Goal: Register for event/course

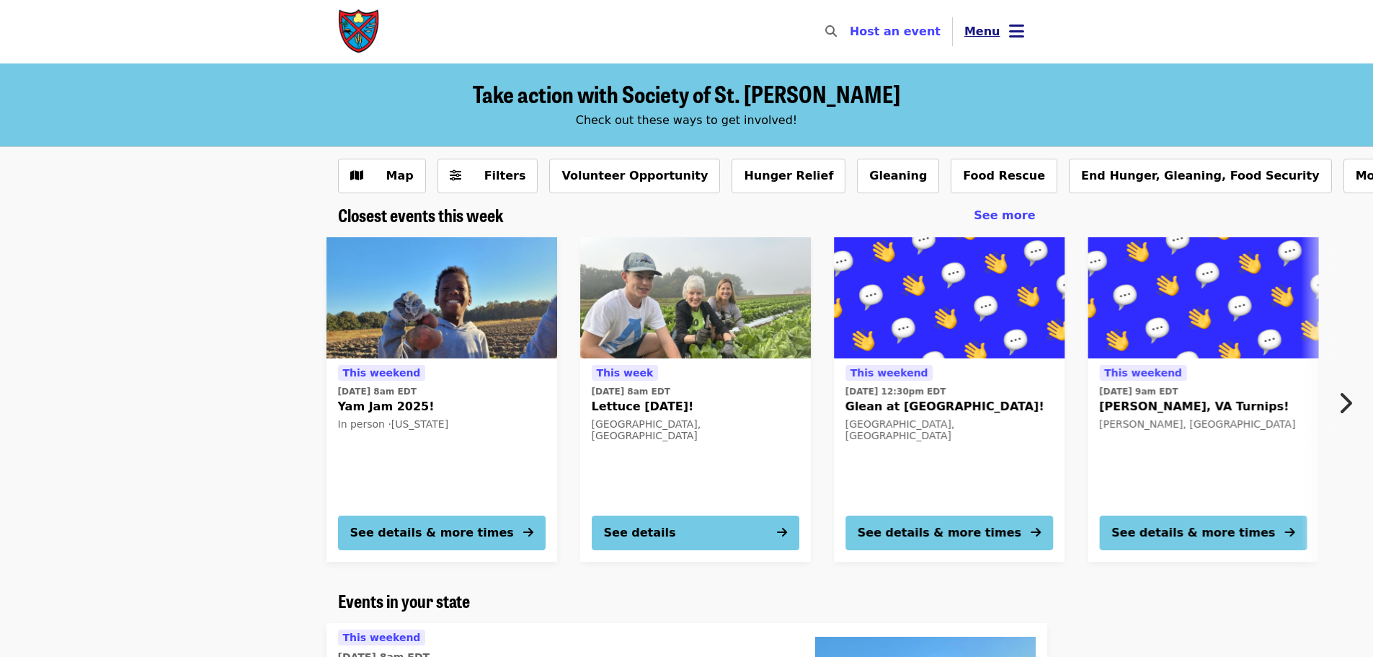
click at [973, 26] on span "Menu" at bounding box center [983, 32] width 36 height 14
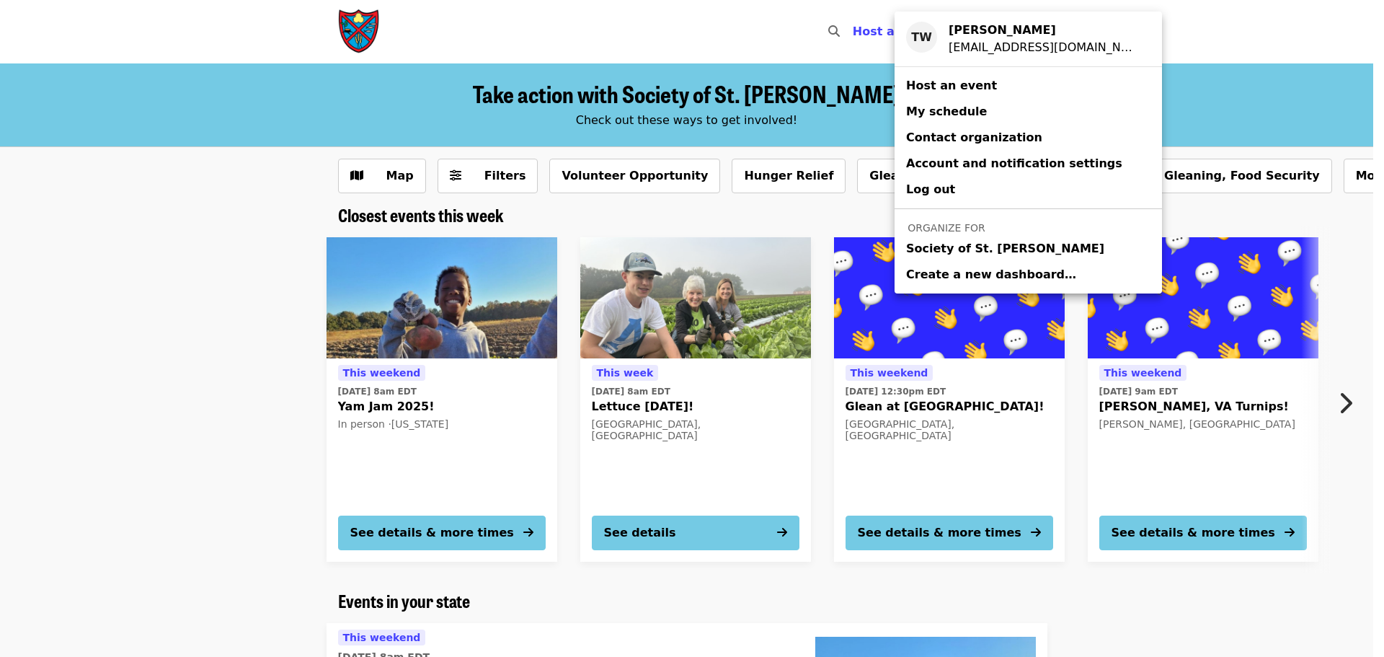
click at [942, 246] on span "Society of St. [PERSON_NAME]" at bounding box center [1005, 248] width 198 height 17
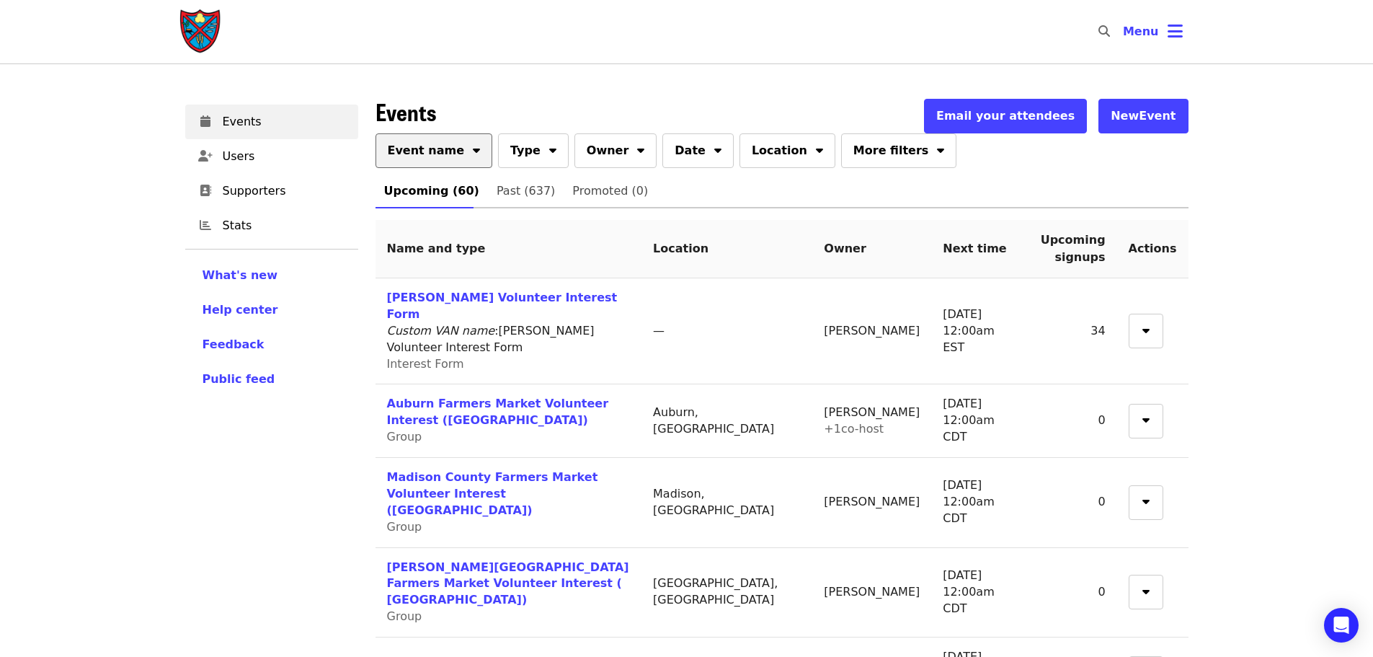
click at [425, 151] on span "Event name" at bounding box center [426, 150] width 77 height 17
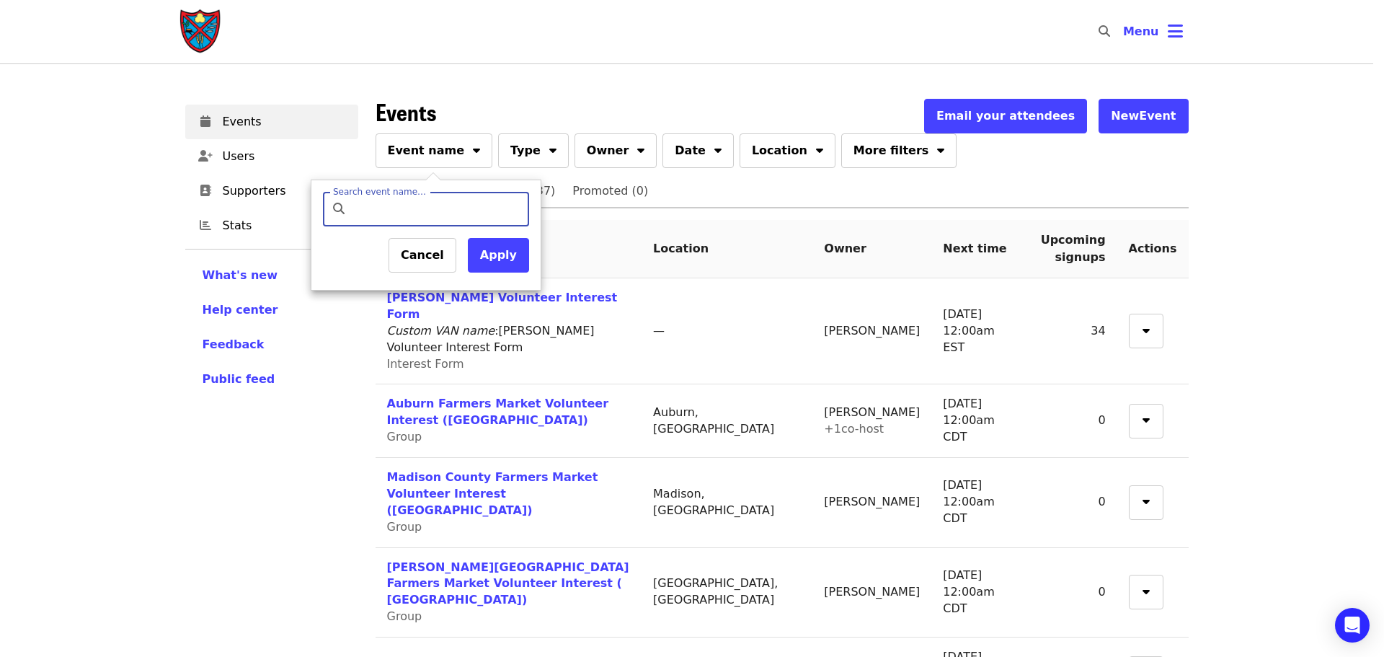
click at [432, 205] on input "Search event name…" at bounding box center [438, 209] width 170 height 35
type input "*******"
click at [499, 254] on button "Apply" at bounding box center [498, 255] width 61 height 35
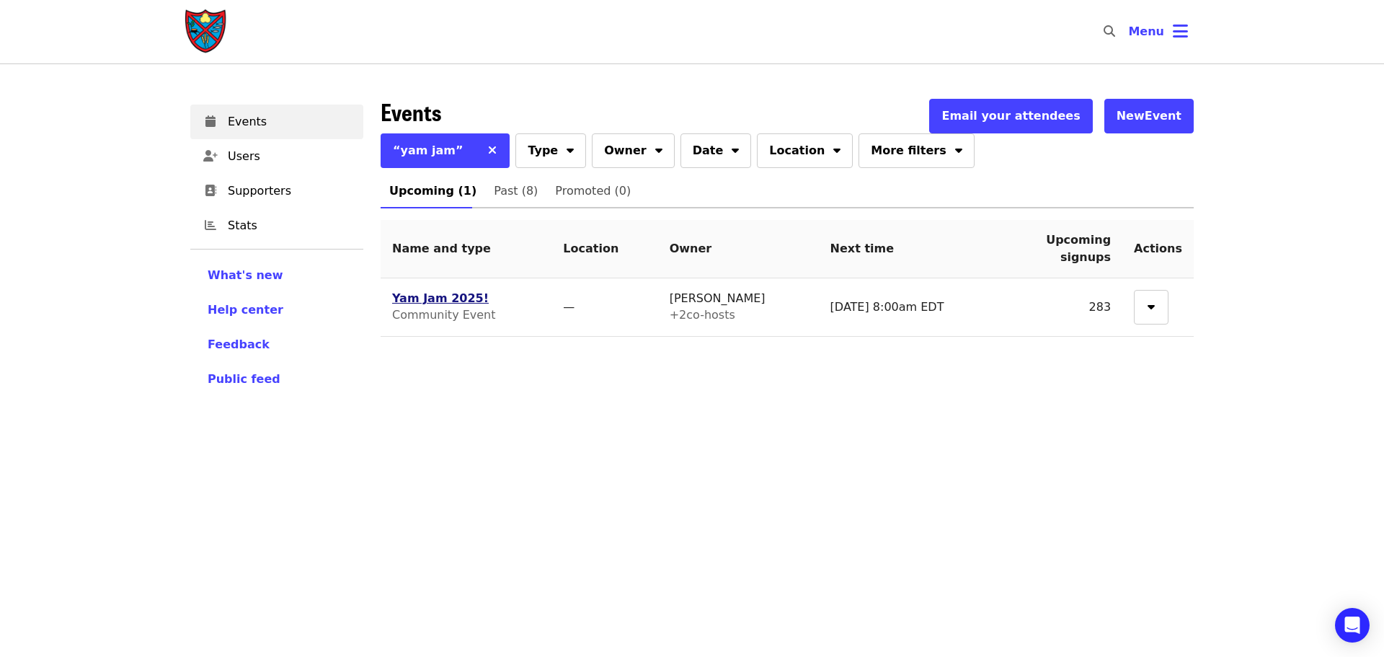
click at [456, 296] on link "Yam Jam 2025!" at bounding box center [440, 298] width 97 height 14
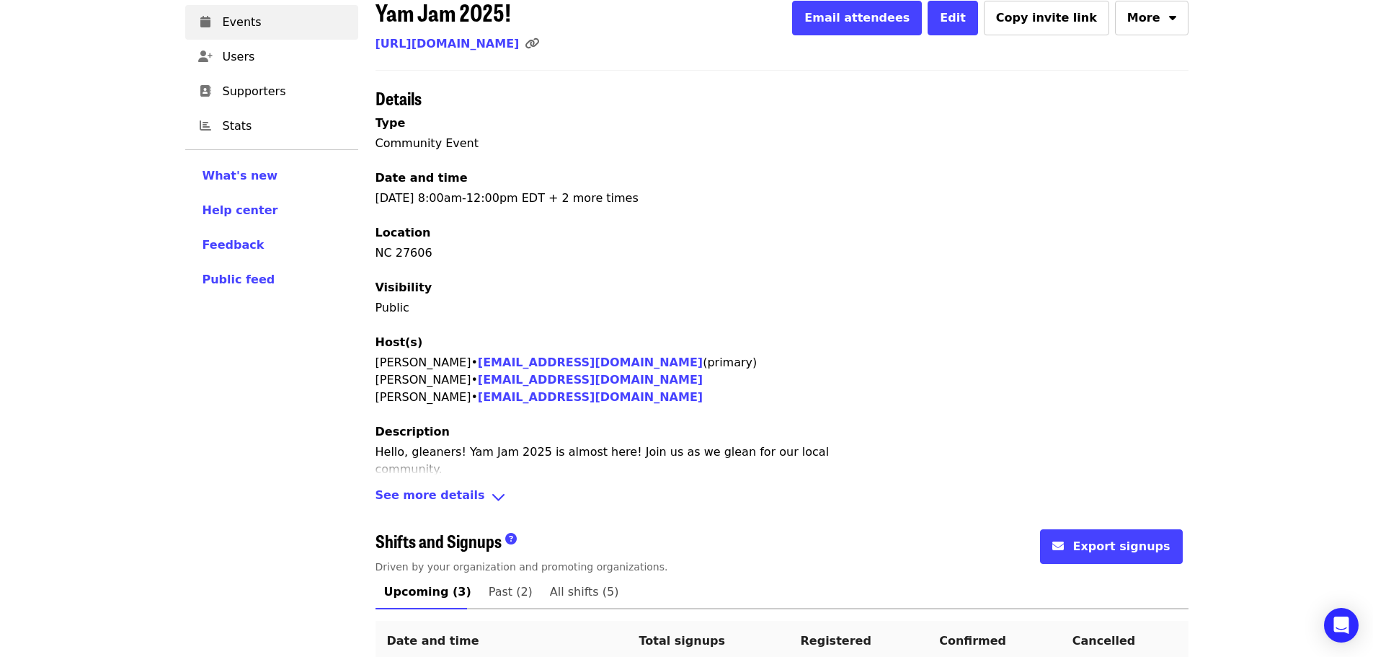
scroll to position [334, 0]
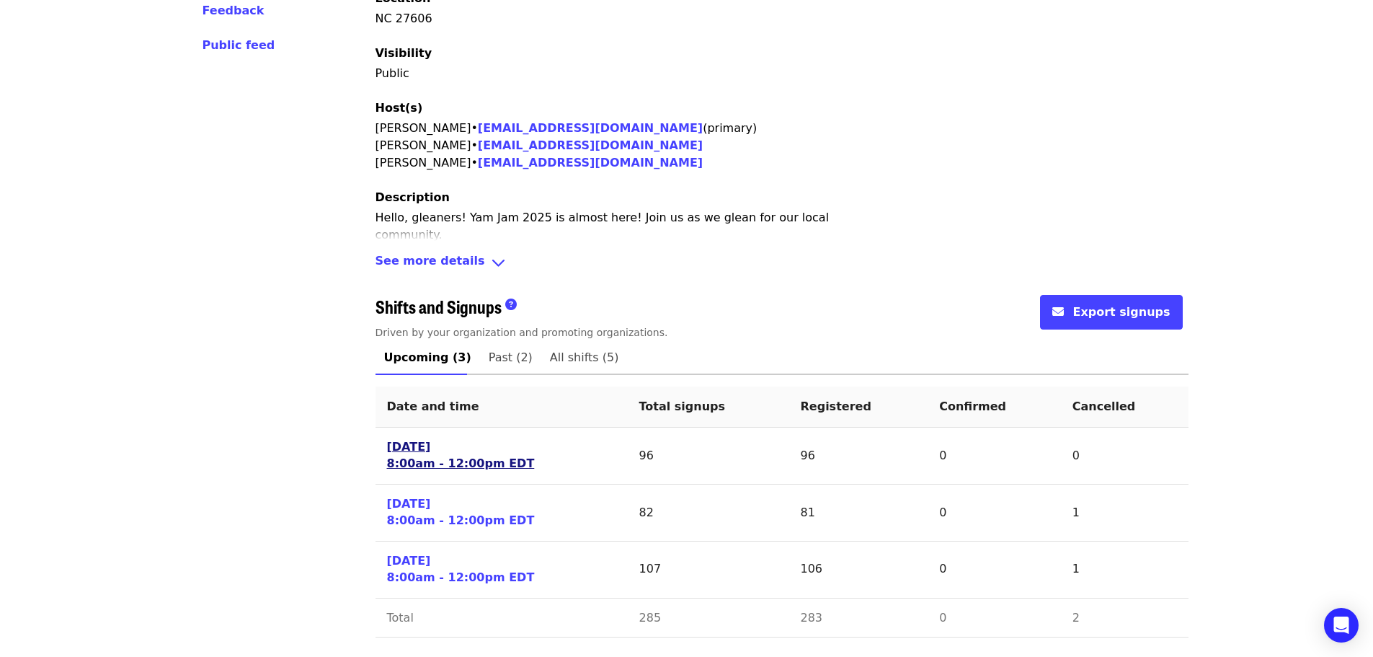
click at [408, 448] on link "[DATE] 8:00am - 12:00pm EDT" at bounding box center [461, 455] width 148 height 33
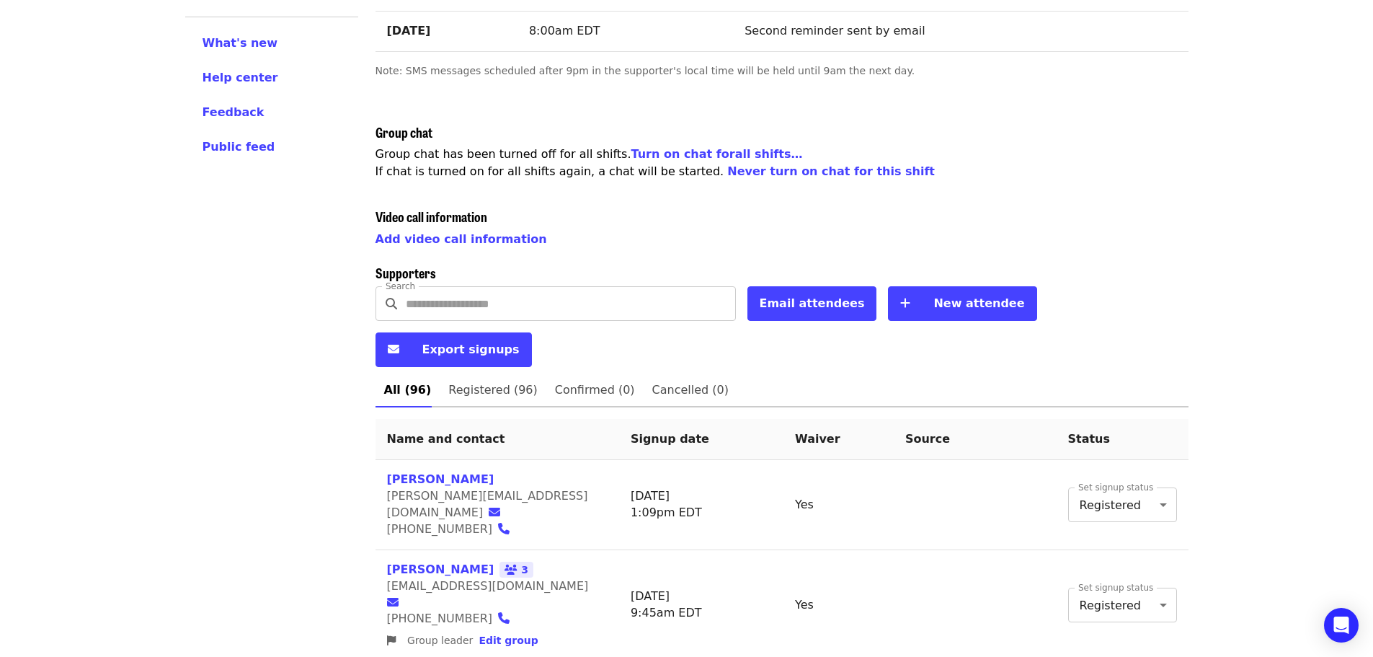
scroll to position [288, 0]
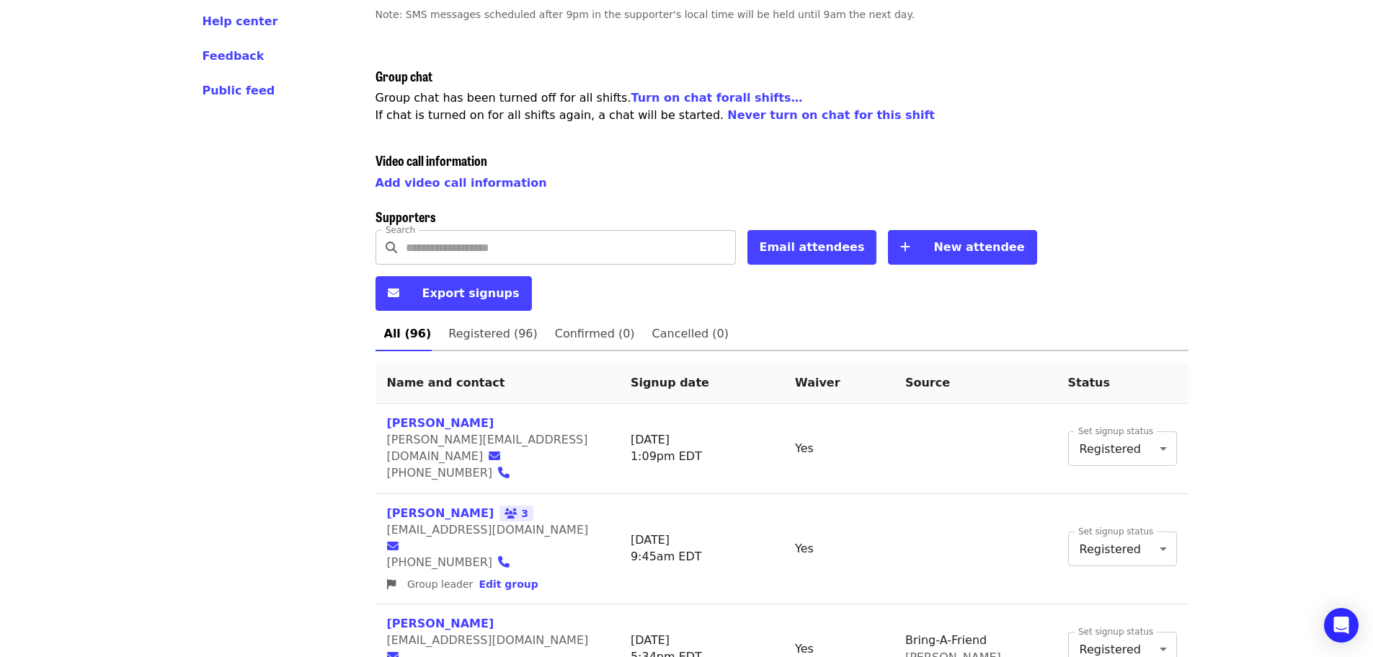
click at [444, 246] on input "Search" at bounding box center [571, 247] width 330 height 35
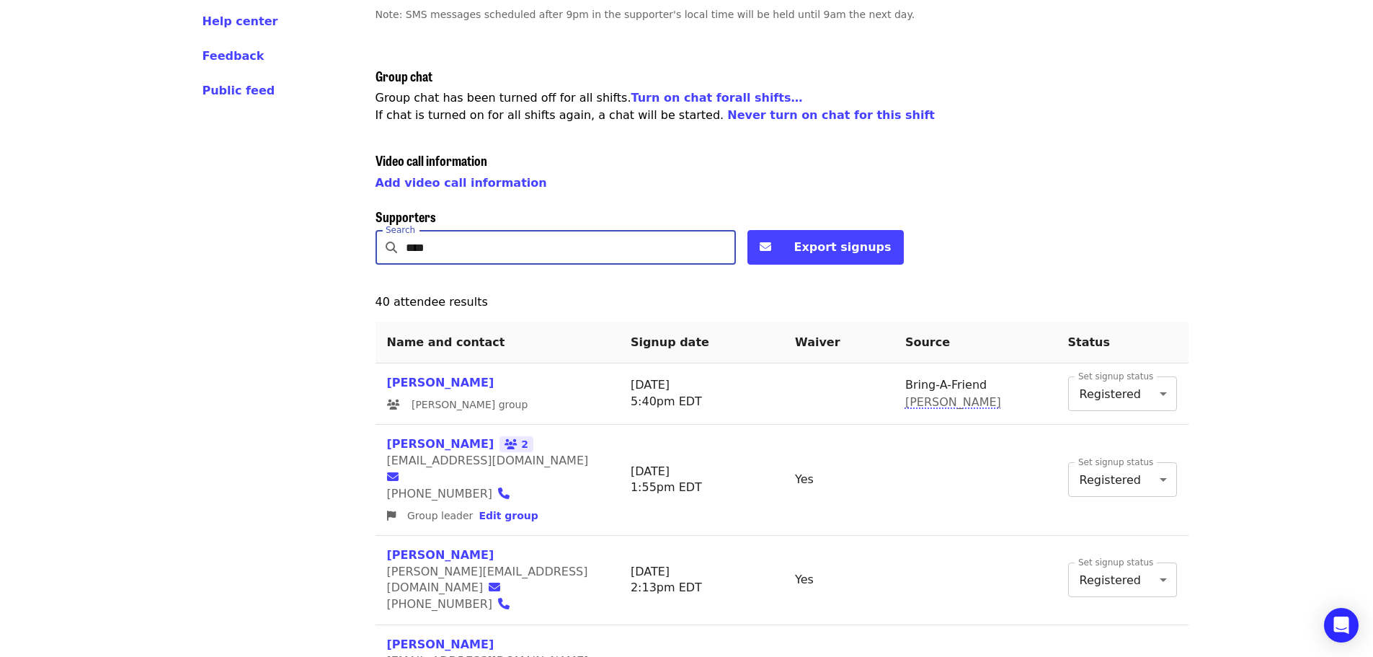
scroll to position [197, 0]
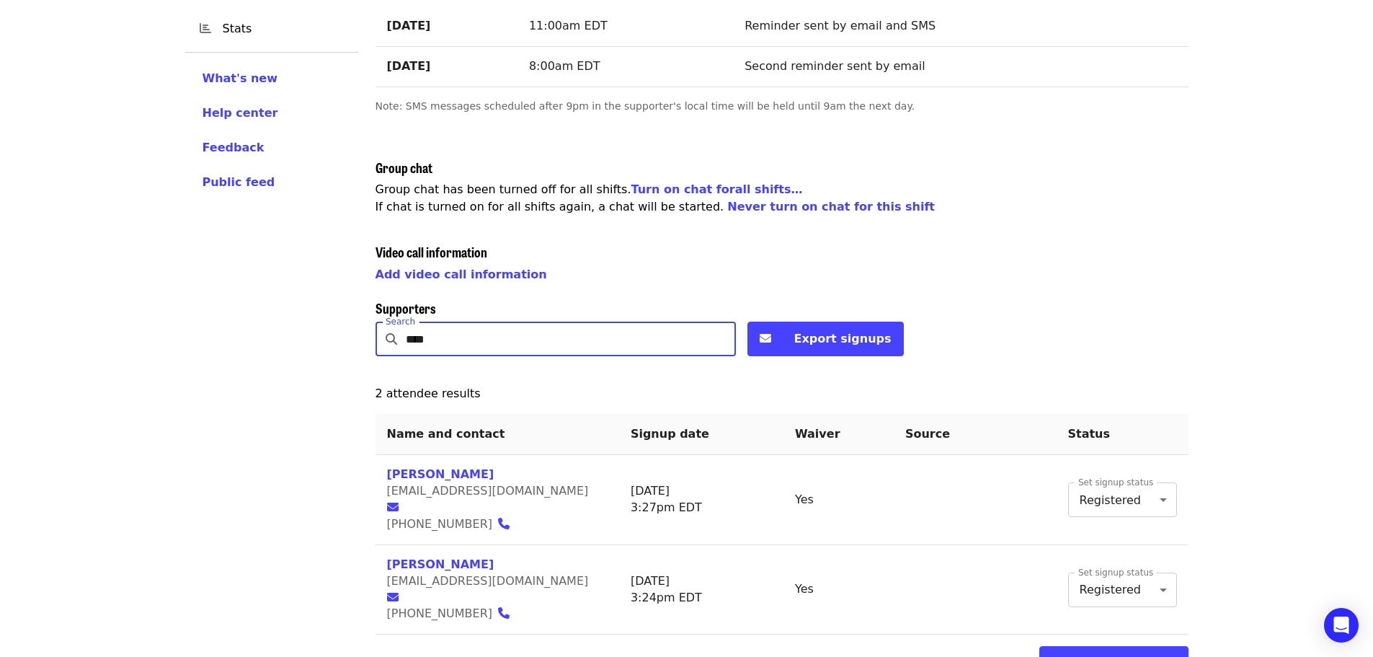
type input "*****"
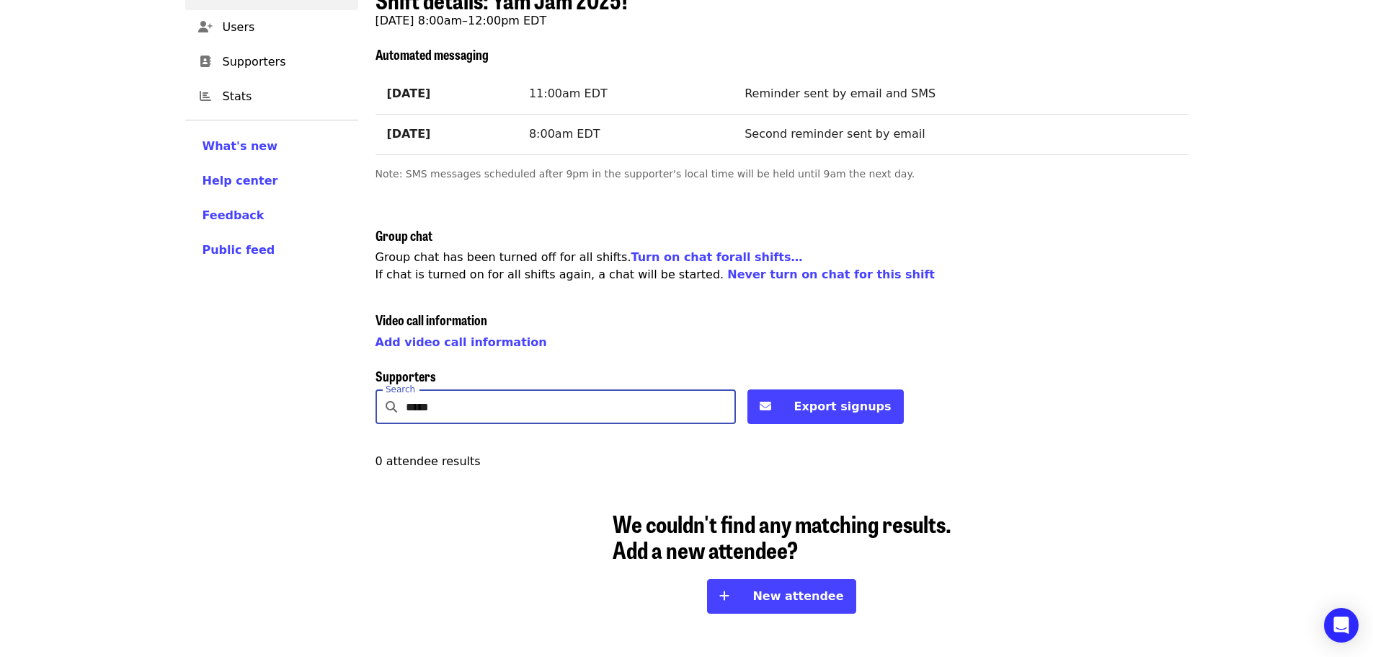
scroll to position [129, 0]
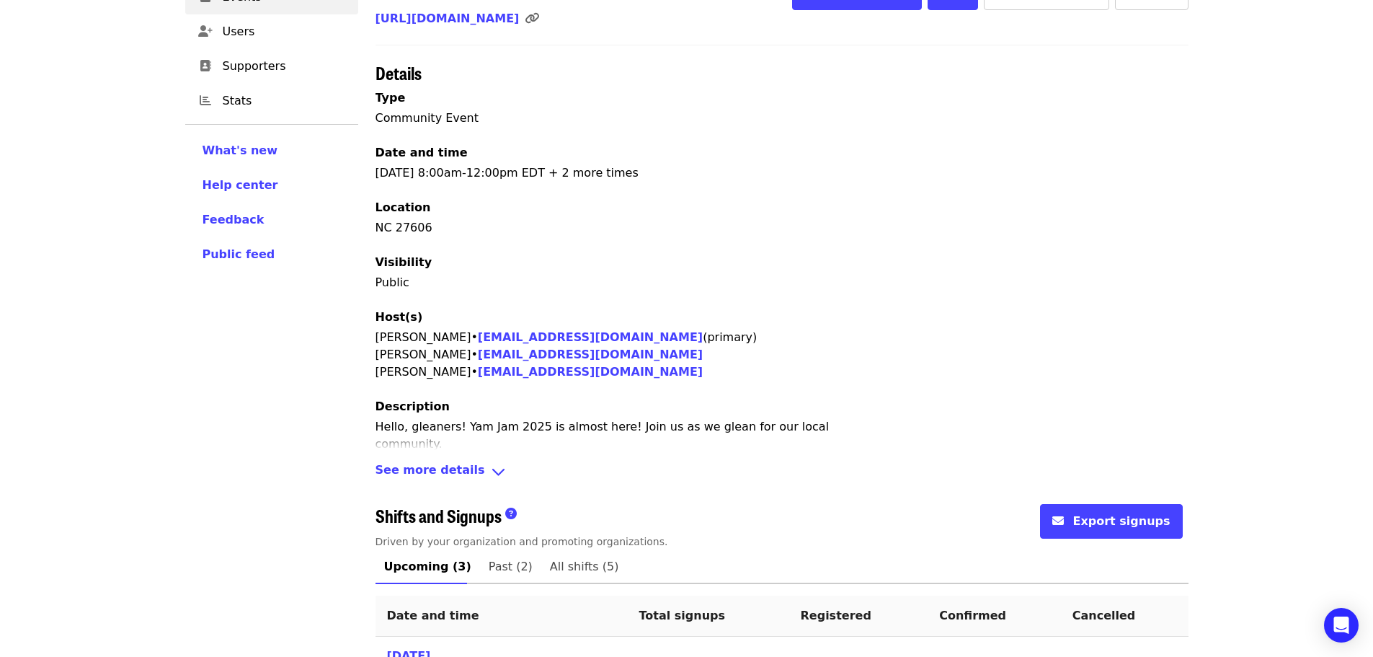
scroll to position [129, 0]
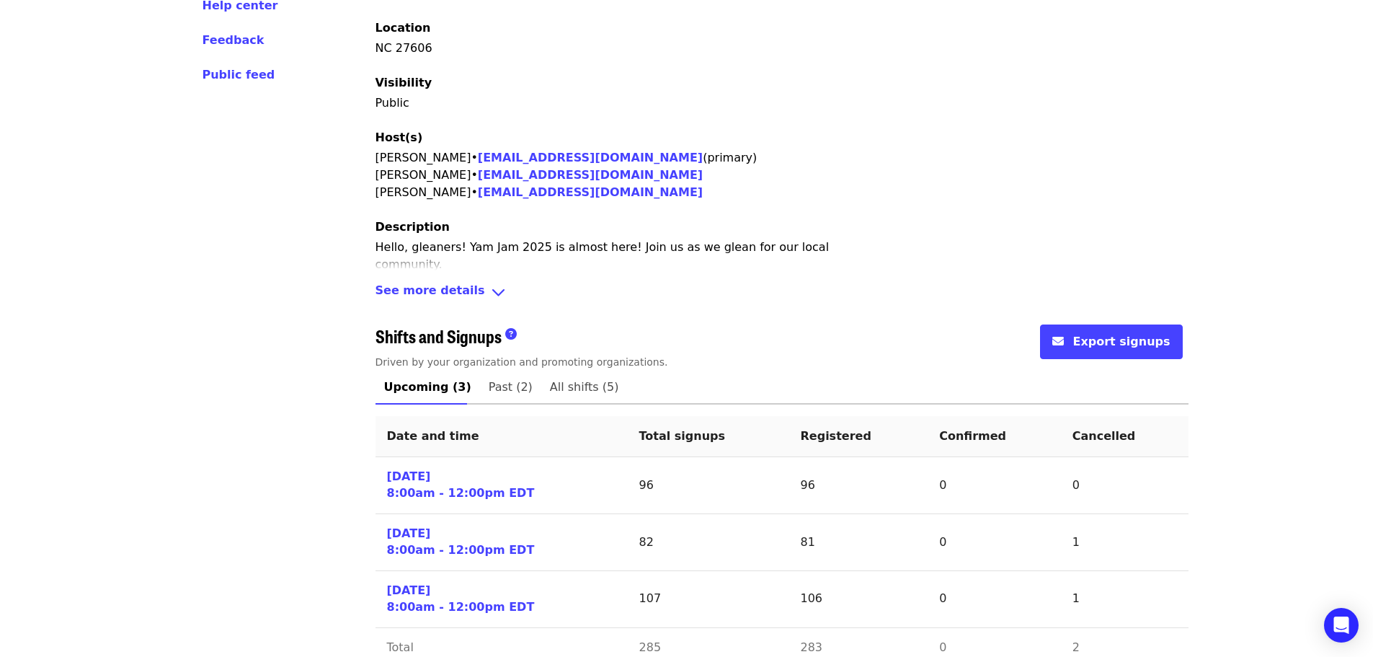
scroll to position [334, 0]
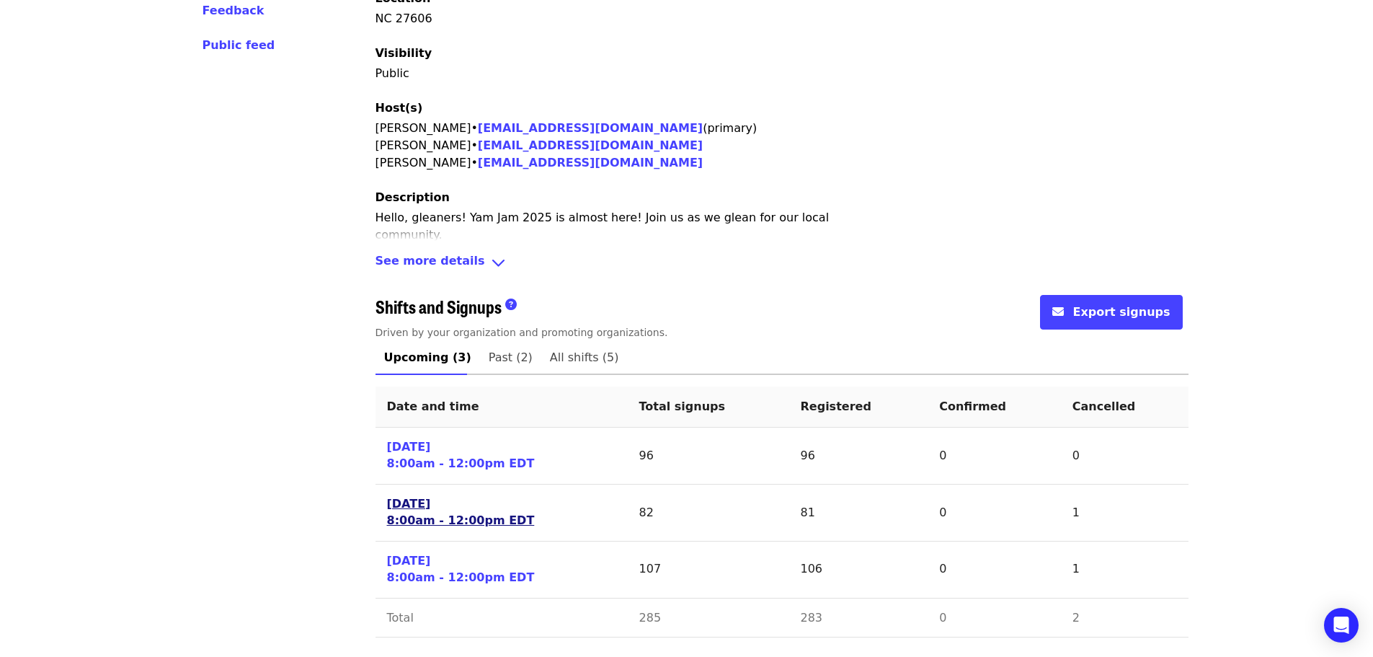
click at [422, 521] on link "[DATE] 8:00am - 12:00pm EDT" at bounding box center [461, 512] width 148 height 33
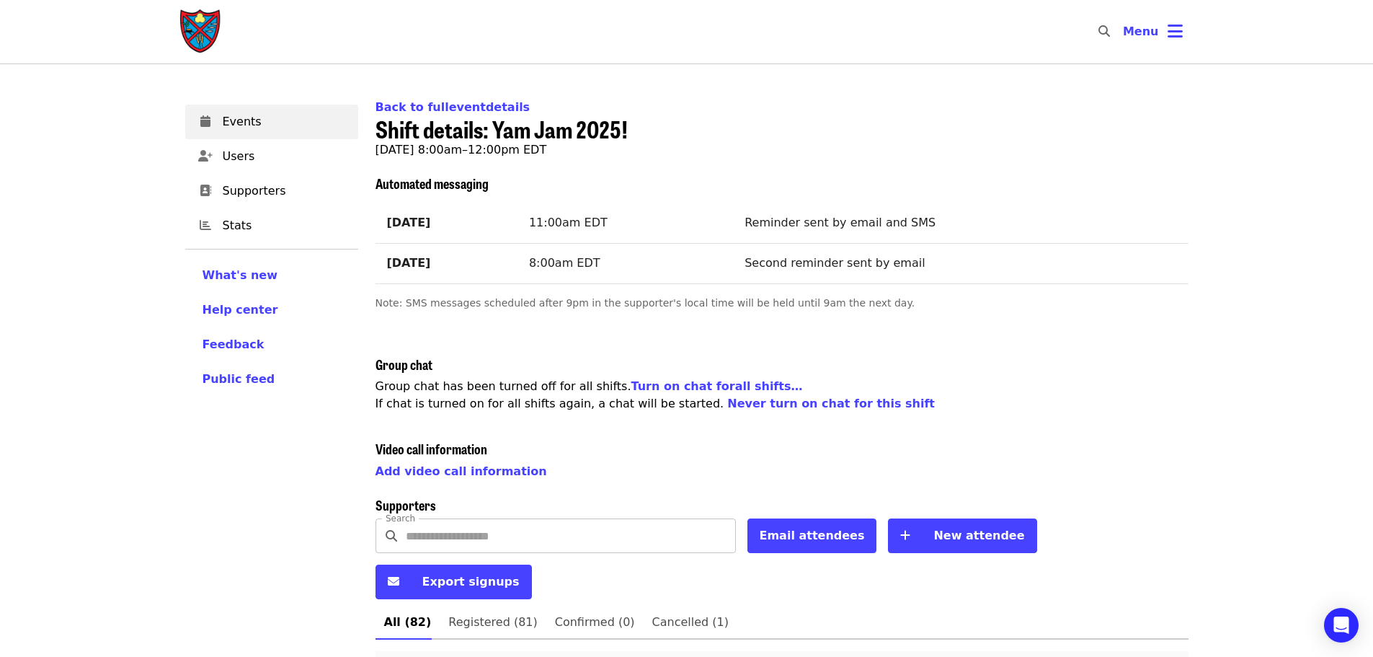
click at [439, 529] on input "Search" at bounding box center [571, 535] width 330 height 35
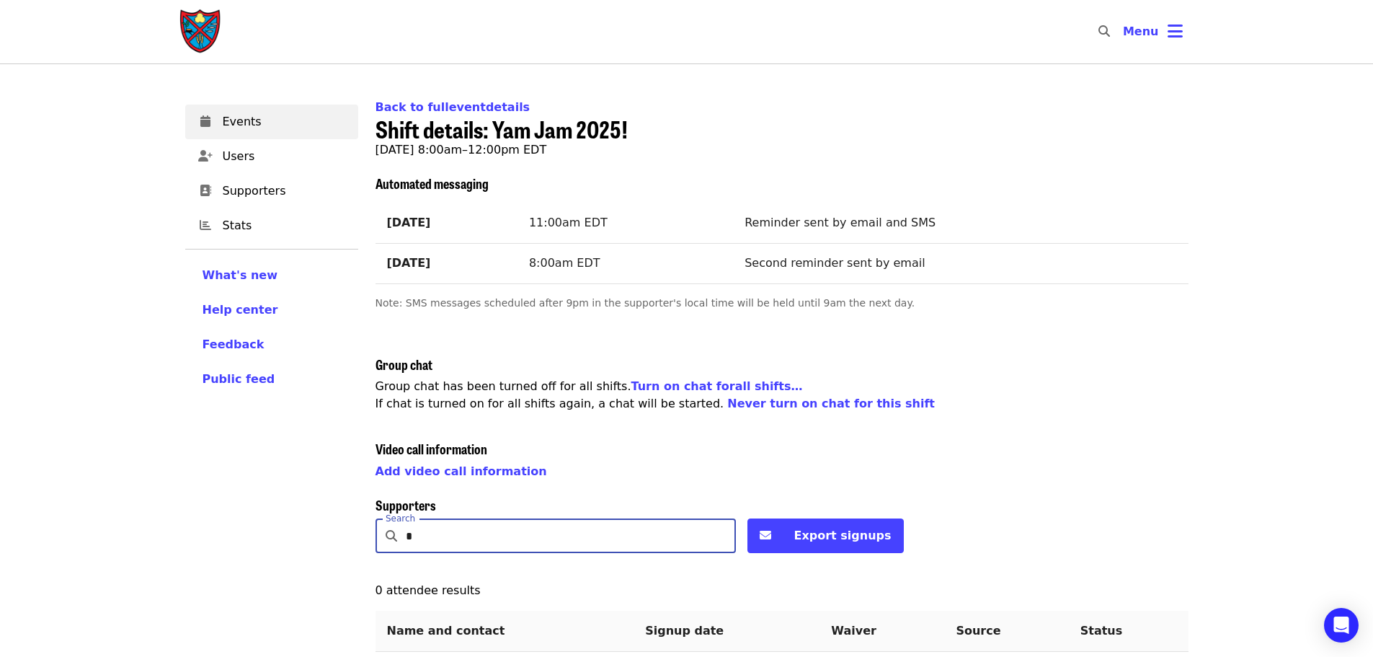
type input "**"
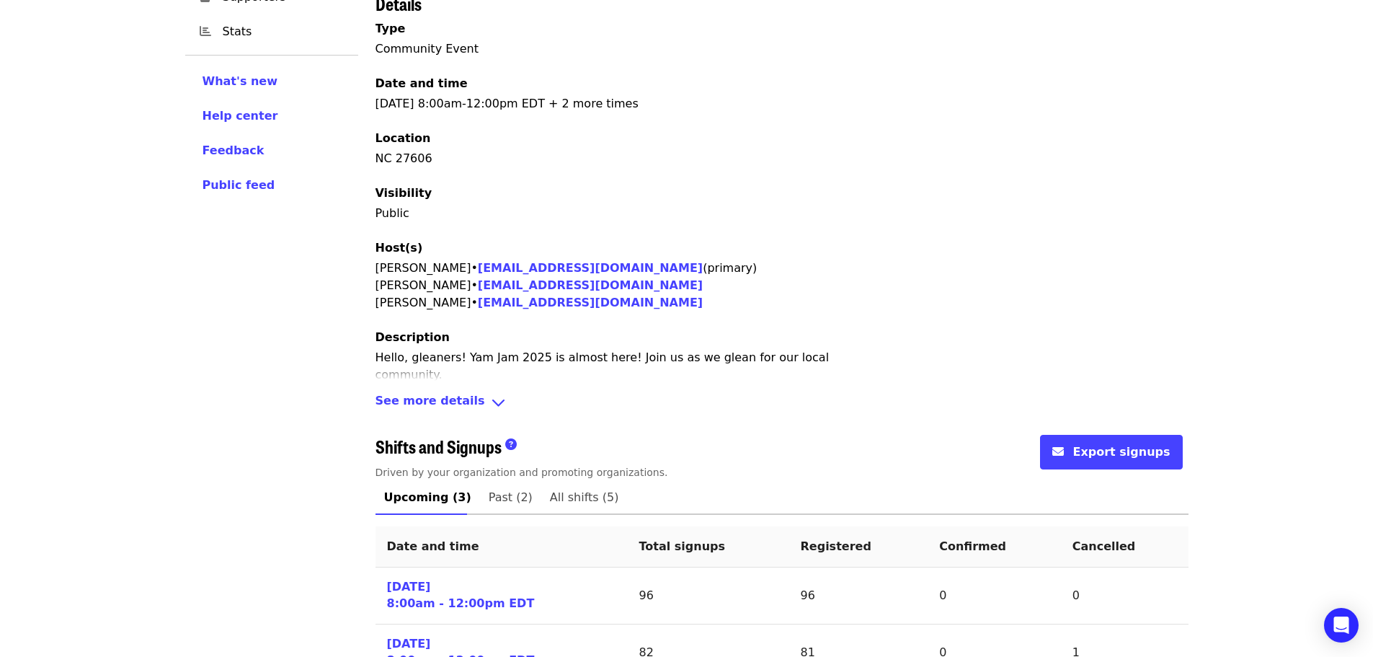
scroll to position [334, 0]
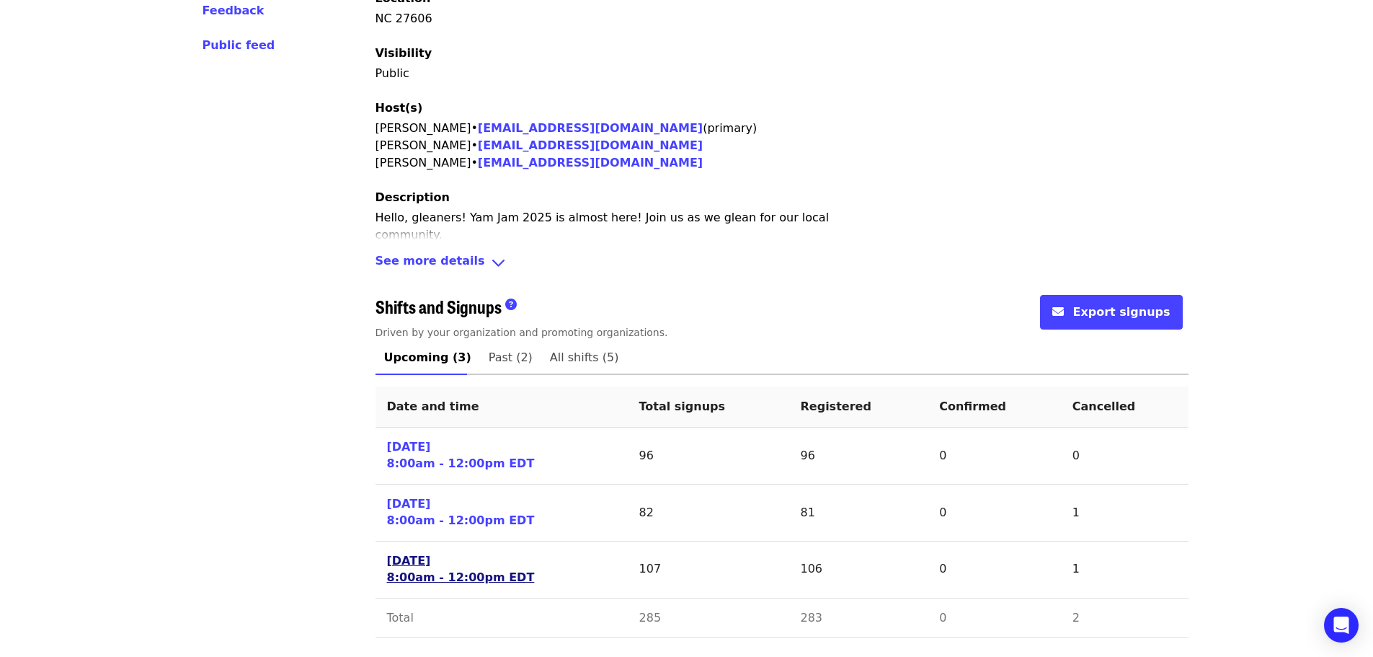
click at [446, 559] on link "[DATE] 8:00am - 12:00pm EDT" at bounding box center [461, 569] width 148 height 33
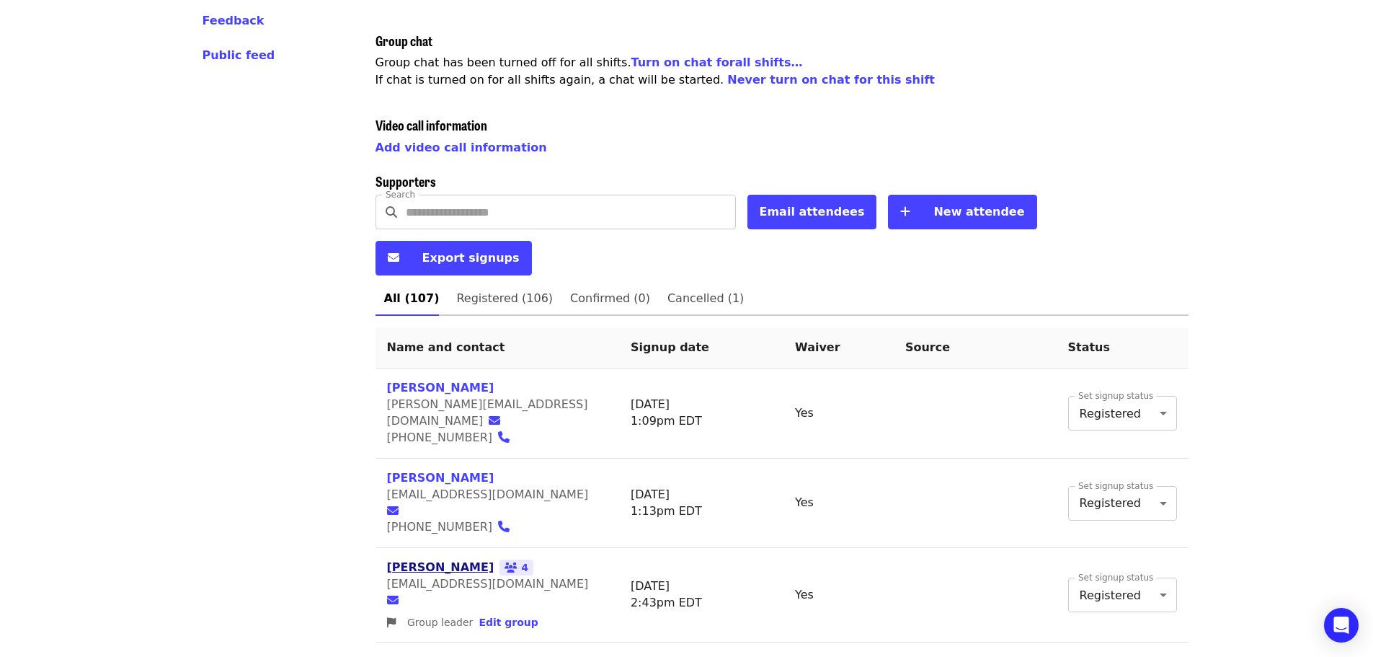
scroll to position [288, 0]
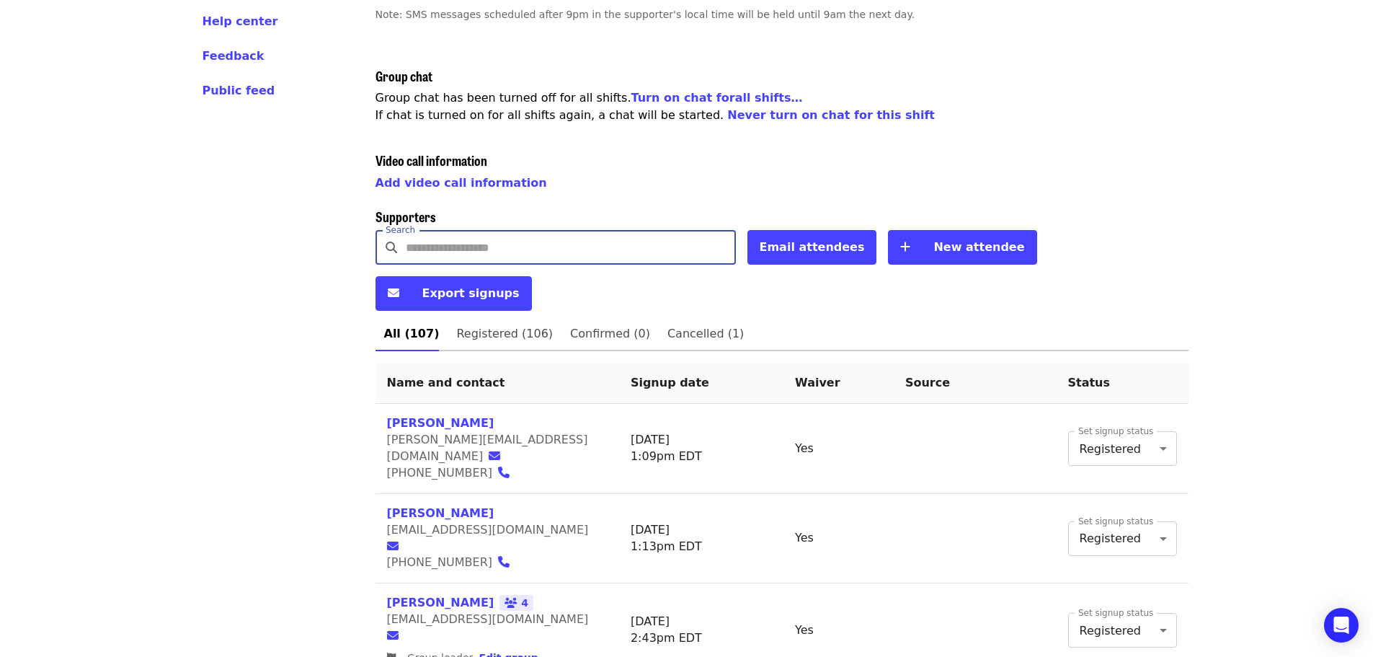
click at [432, 239] on input "Search" at bounding box center [571, 247] width 330 height 35
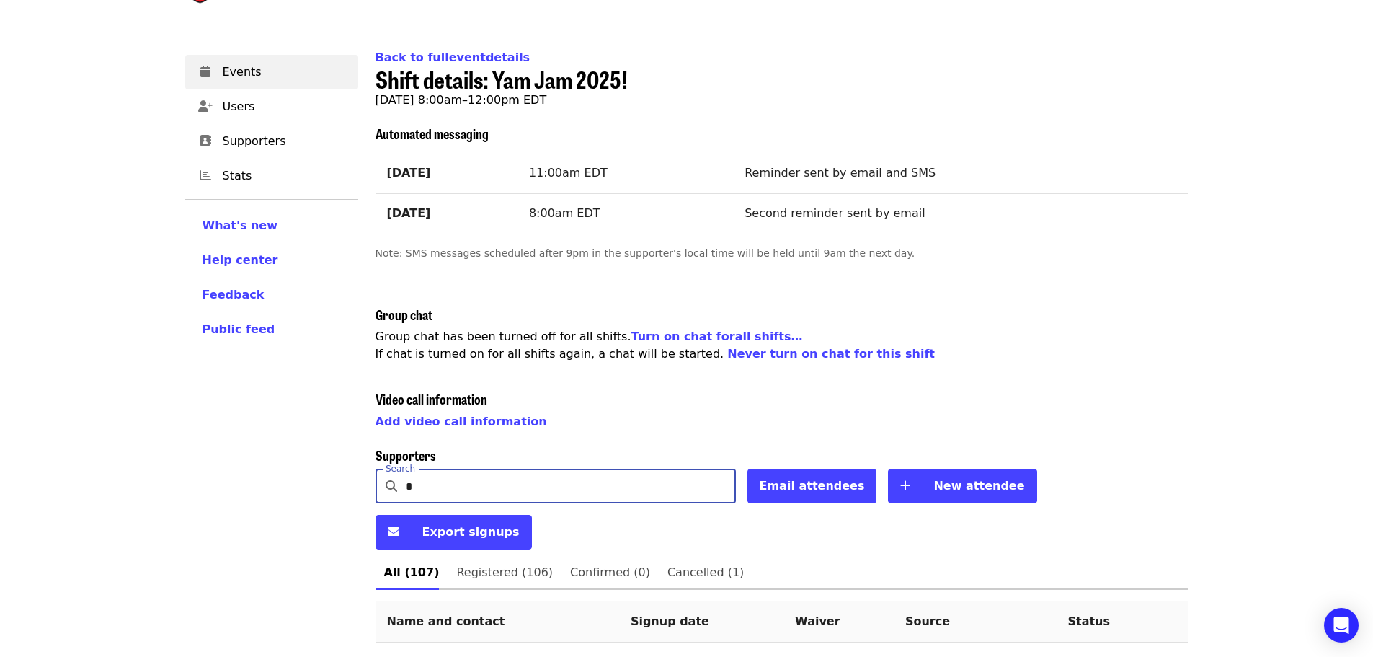
type input "**"
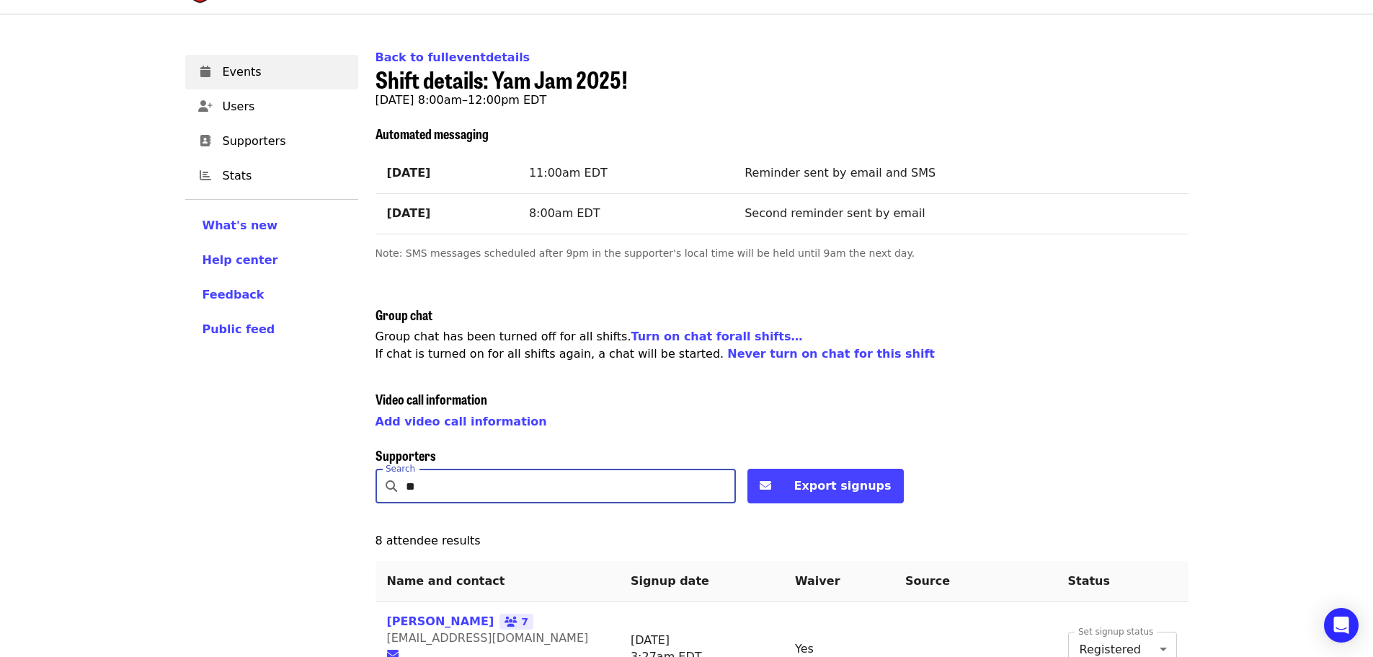
scroll to position [129, 0]
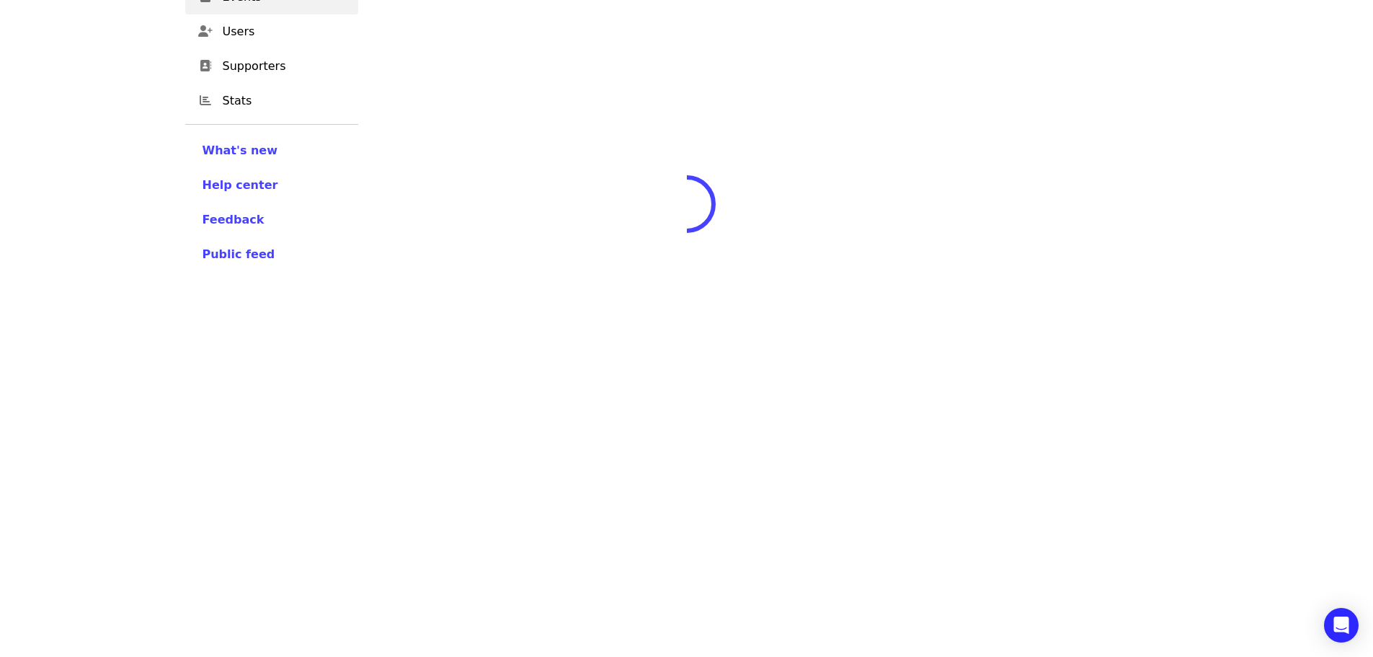
scroll to position [129, 0]
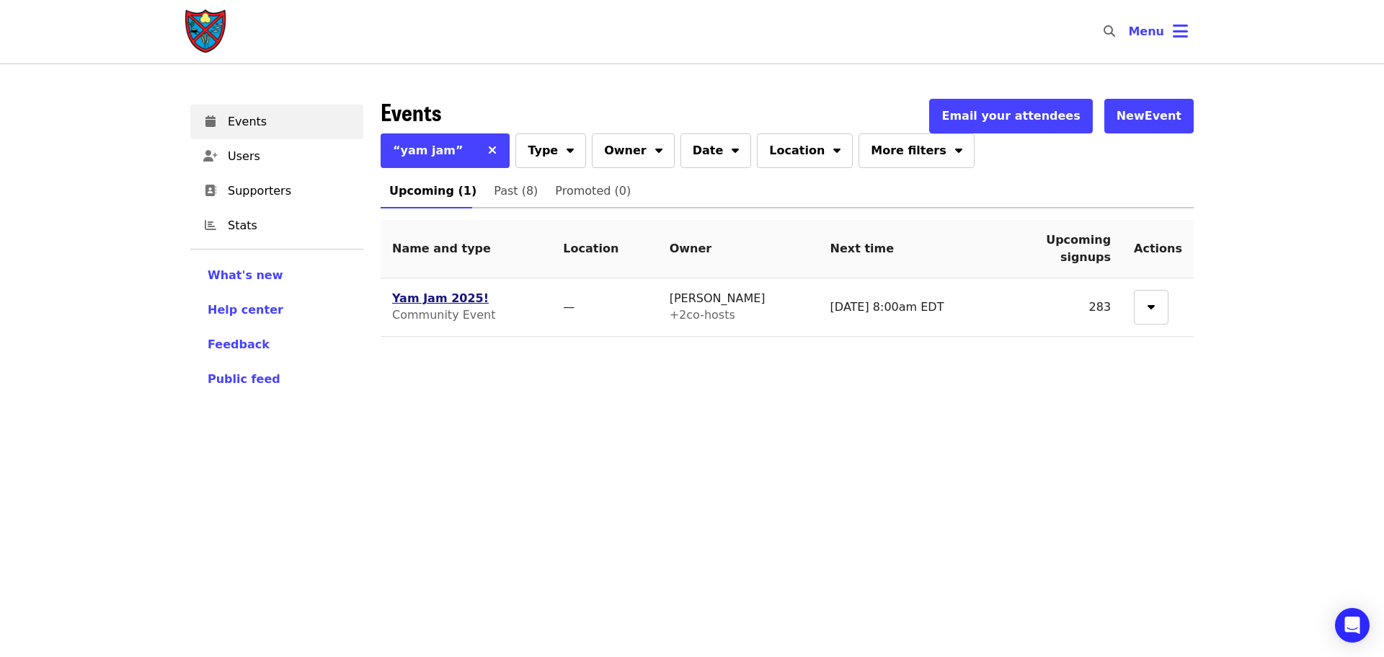
click at [425, 302] on link "Yam Jam 2025!" at bounding box center [440, 298] width 97 height 14
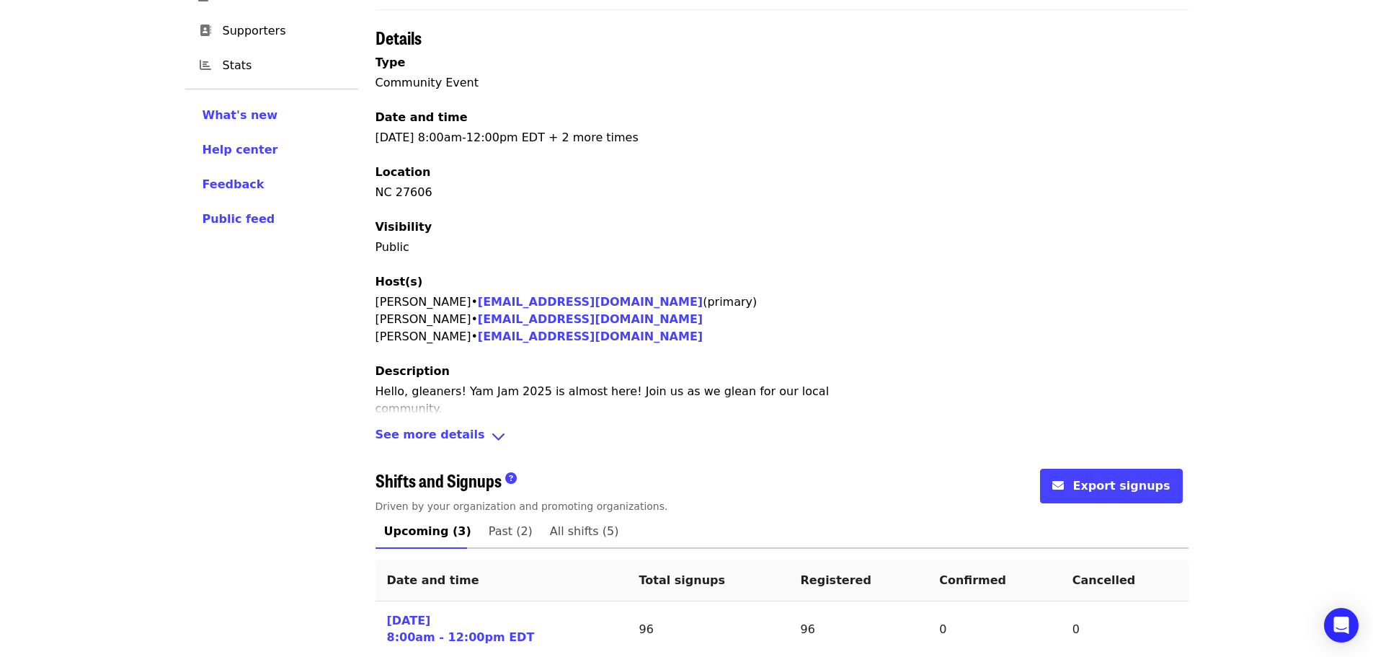
scroll to position [334, 0]
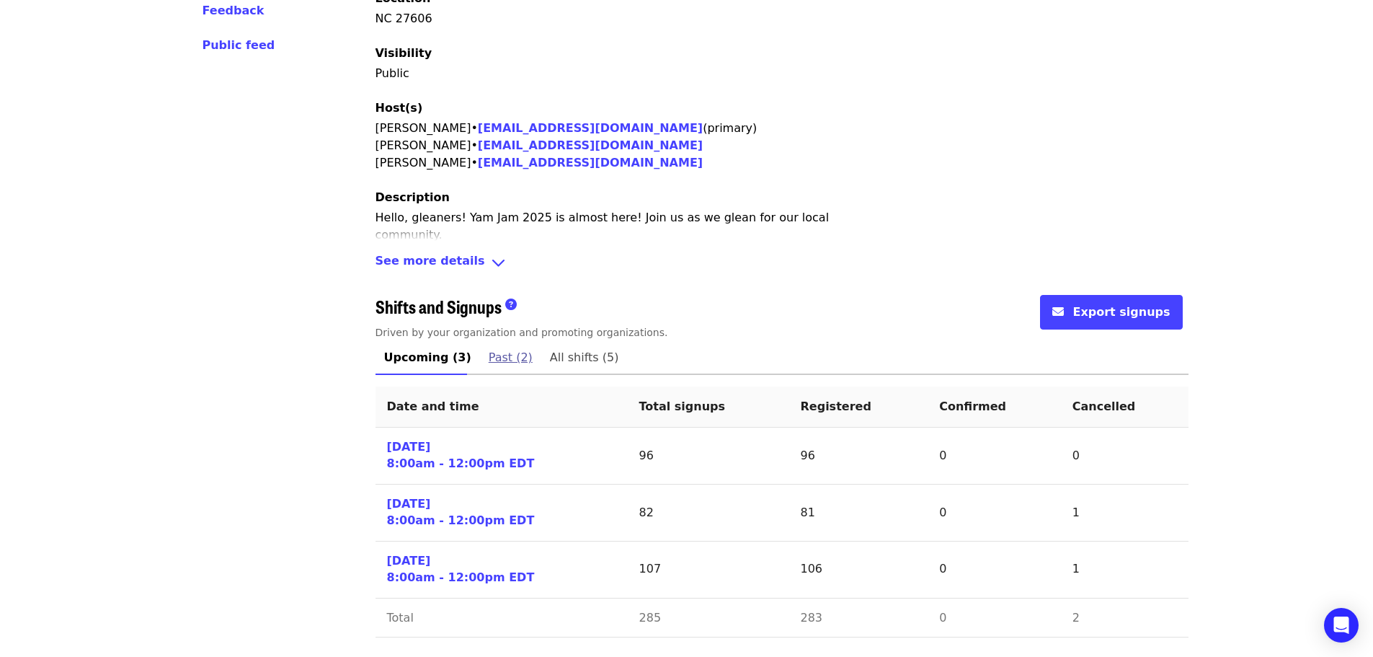
click at [507, 358] on span "Past (2)" at bounding box center [511, 357] width 44 height 20
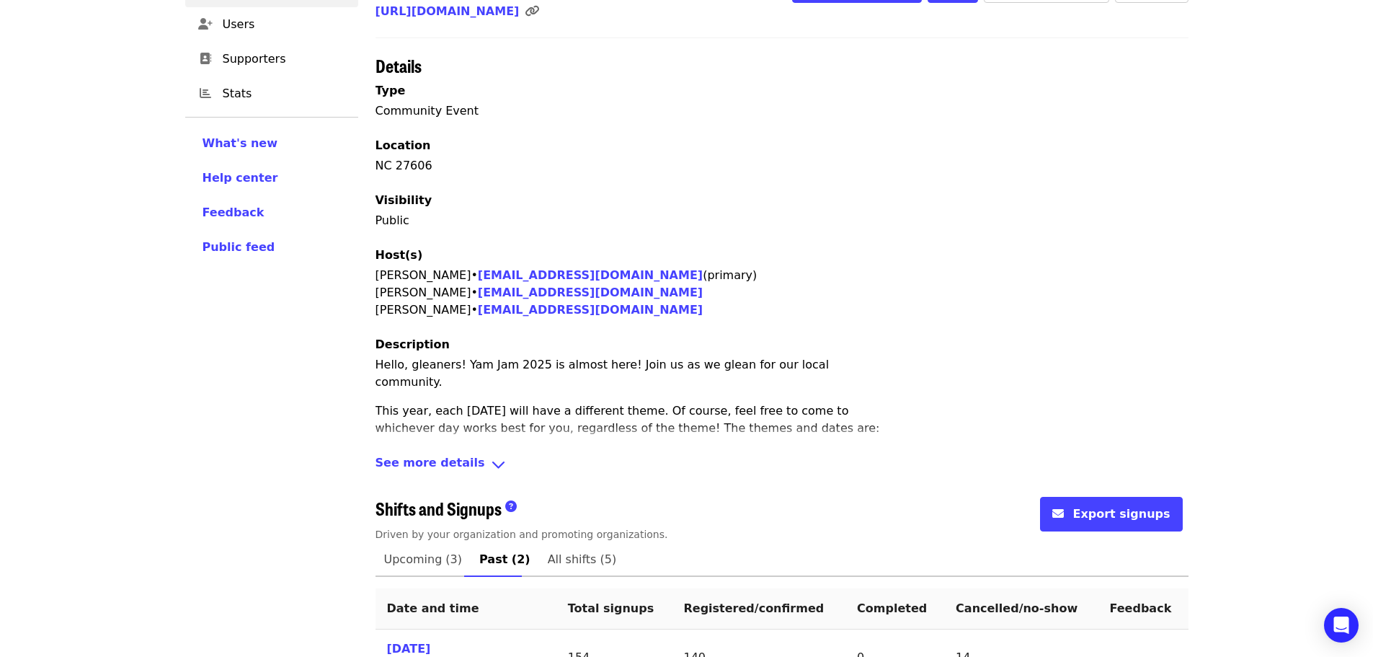
scroll to position [277, 0]
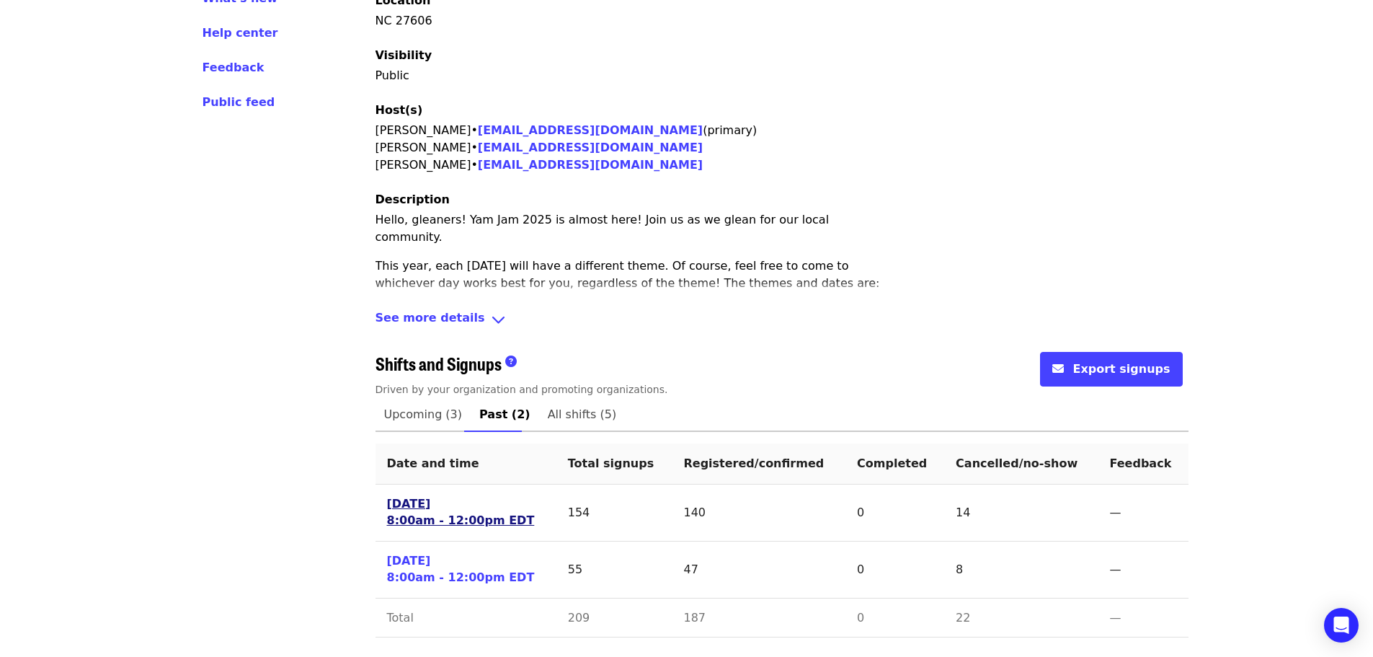
click at [438, 507] on link "[DATE] 8:00am - 12:00pm EDT" at bounding box center [461, 512] width 148 height 33
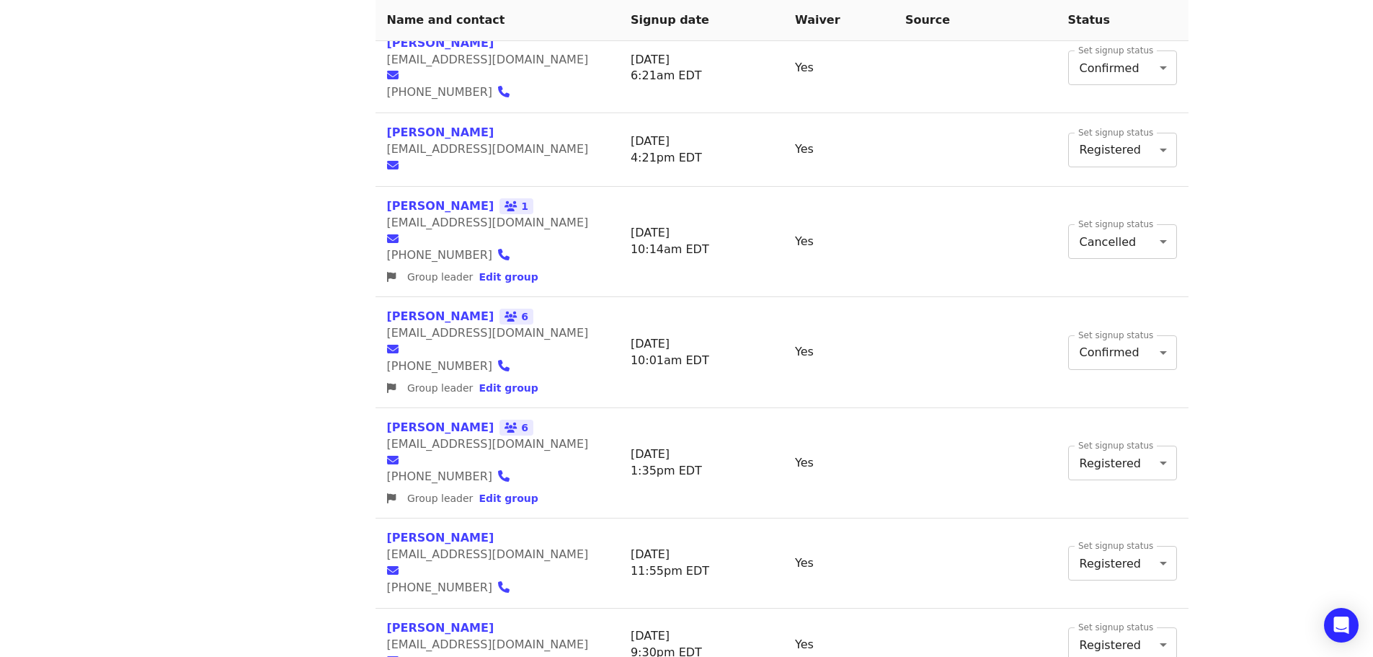
scroll to position [1154, 0]
